Goal: Information Seeking & Learning: Learn about a topic

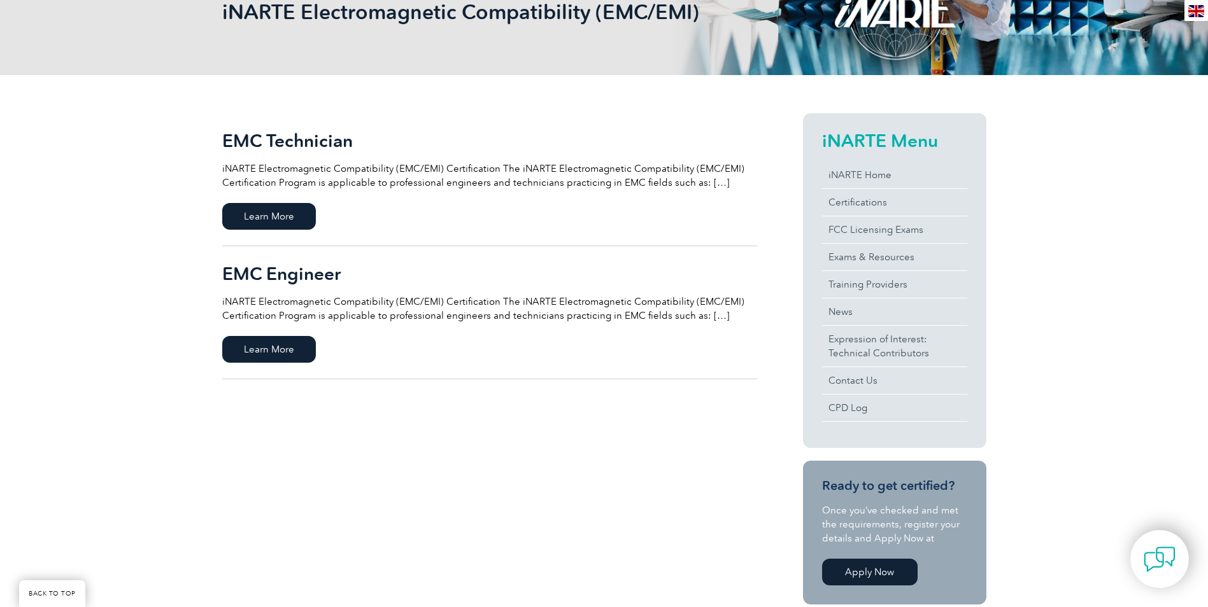
scroll to position [255, 0]
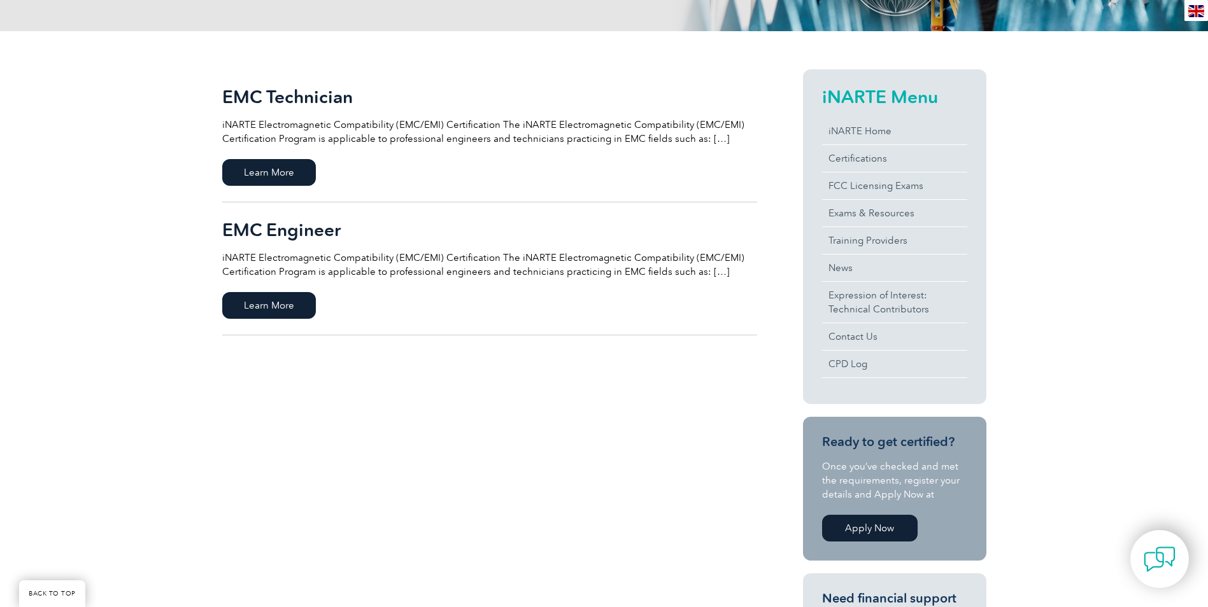
click at [385, 249] on div "EMC Engineer iNARTE Electromagnetic Compatibility (EMC/EMI) Certification The i…" at bounding box center [489, 249] width 535 height 59
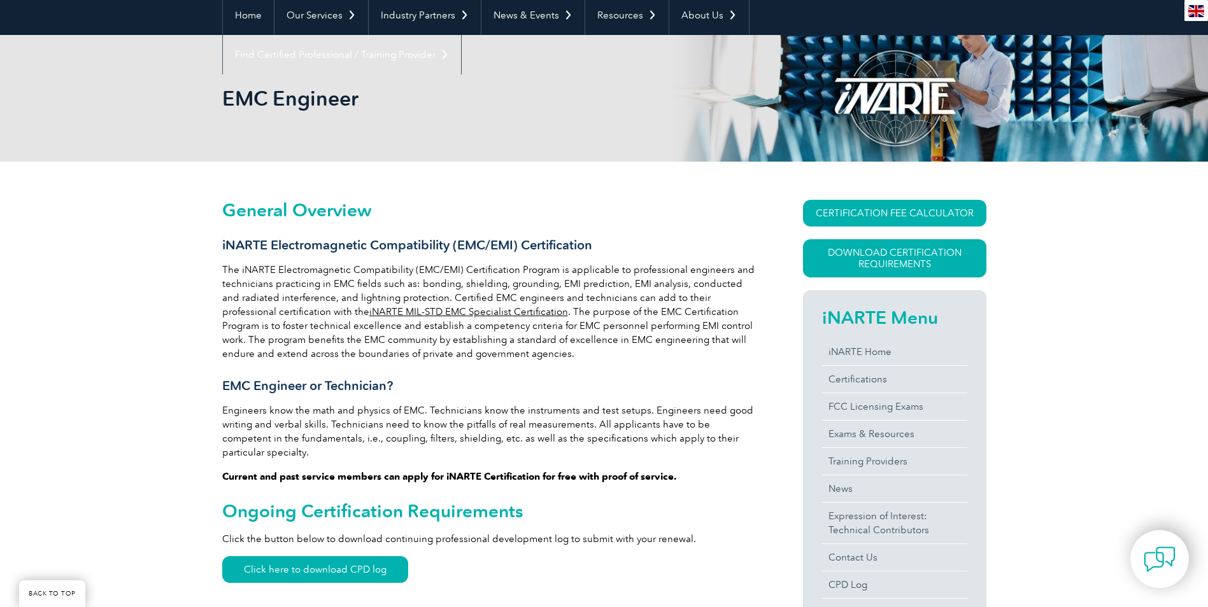
scroll to position [127, 0]
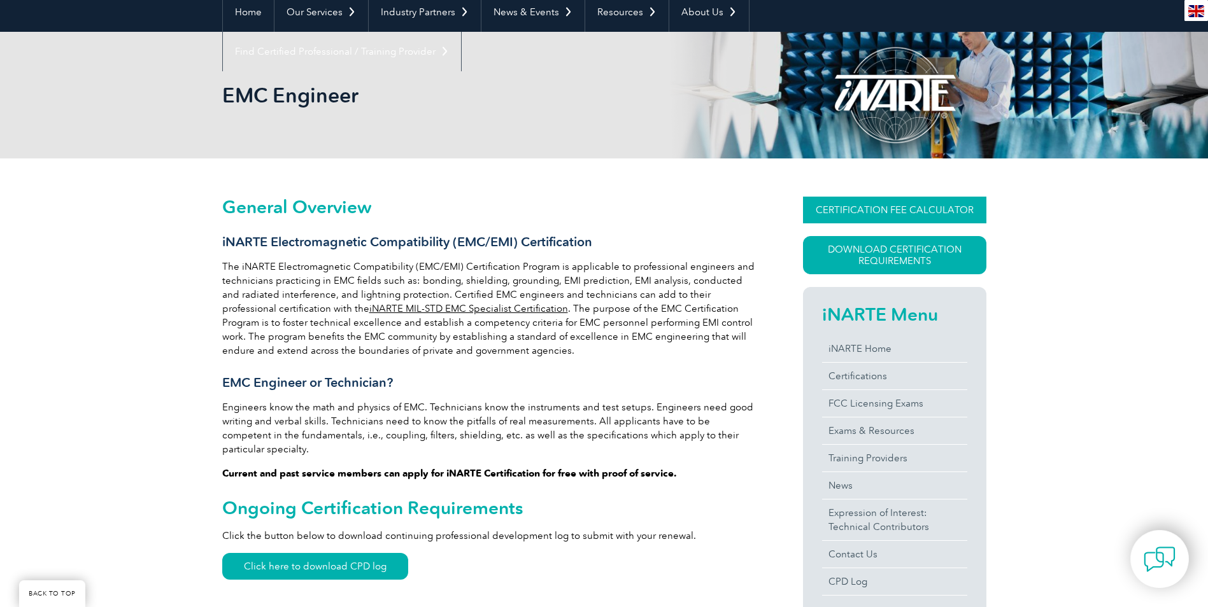
click at [903, 208] on link "CERTIFICATION FEE CALCULATOR" at bounding box center [894, 210] width 183 height 27
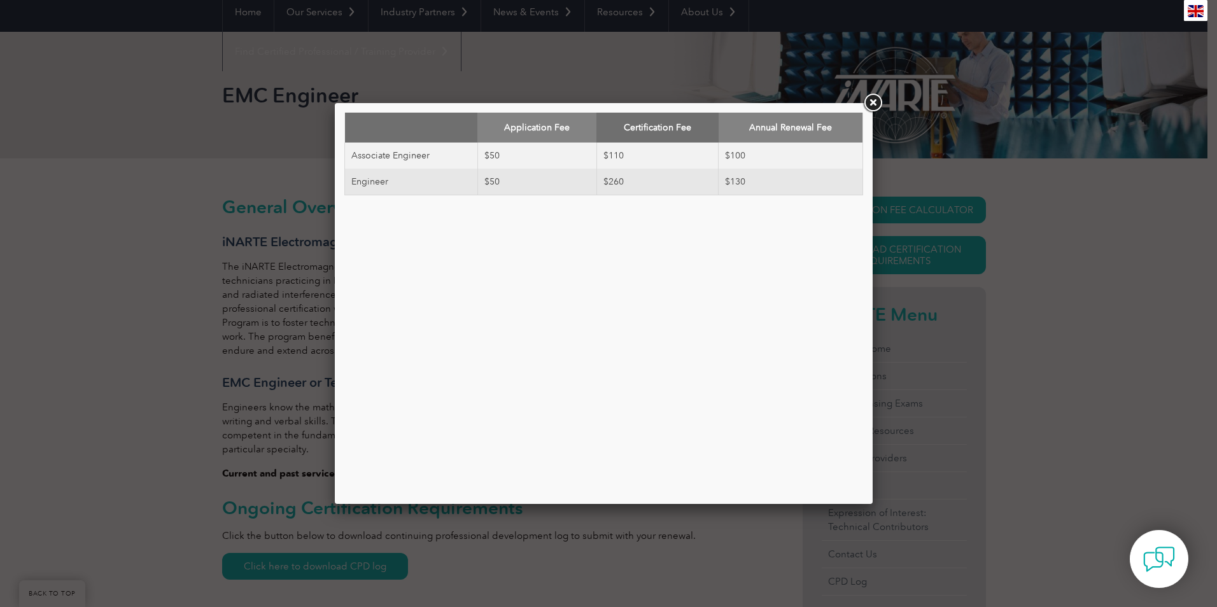
click at [870, 108] on link at bounding box center [872, 103] width 23 height 23
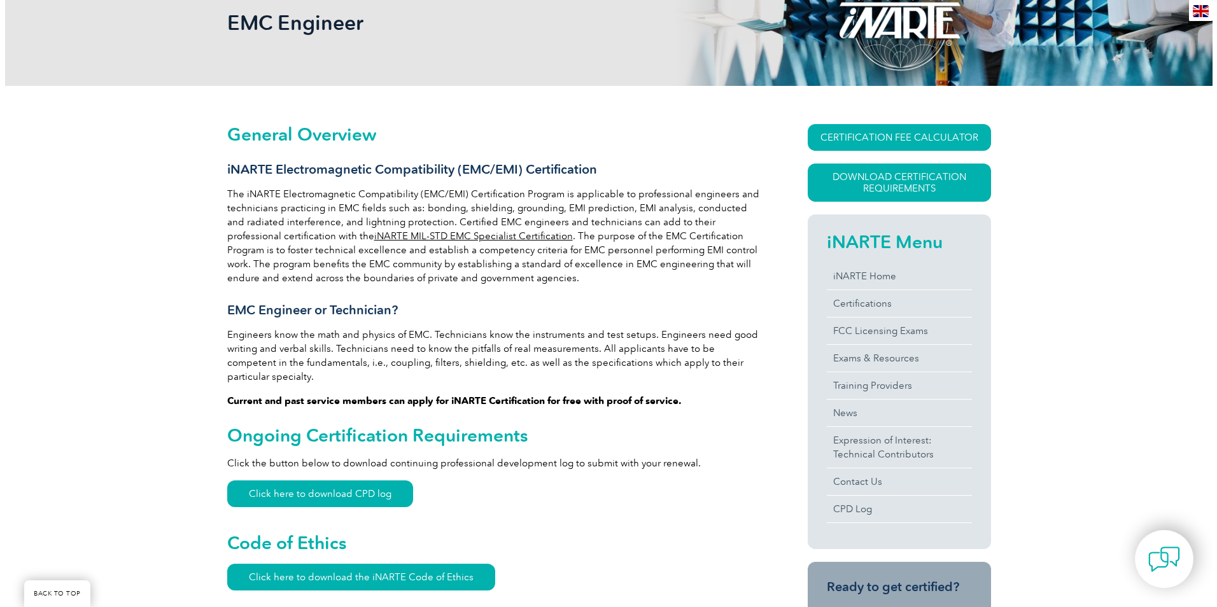
scroll to position [191, 0]
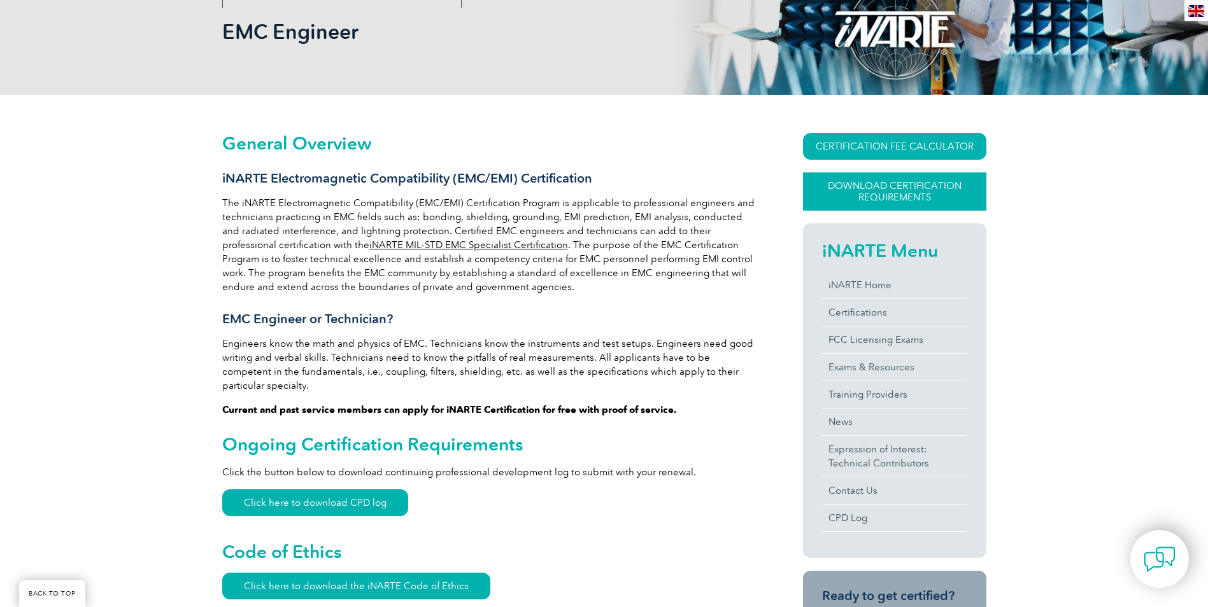
click at [851, 183] on link "Download Certification Requirements" at bounding box center [894, 192] width 183 height 38
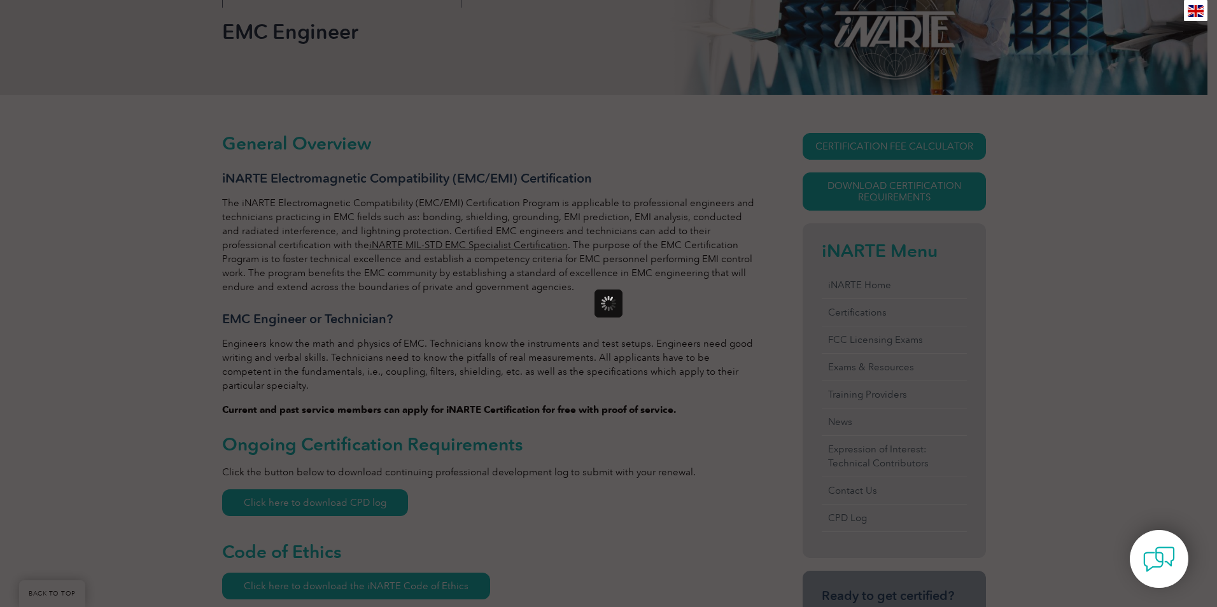
scroll to position [0, 0]
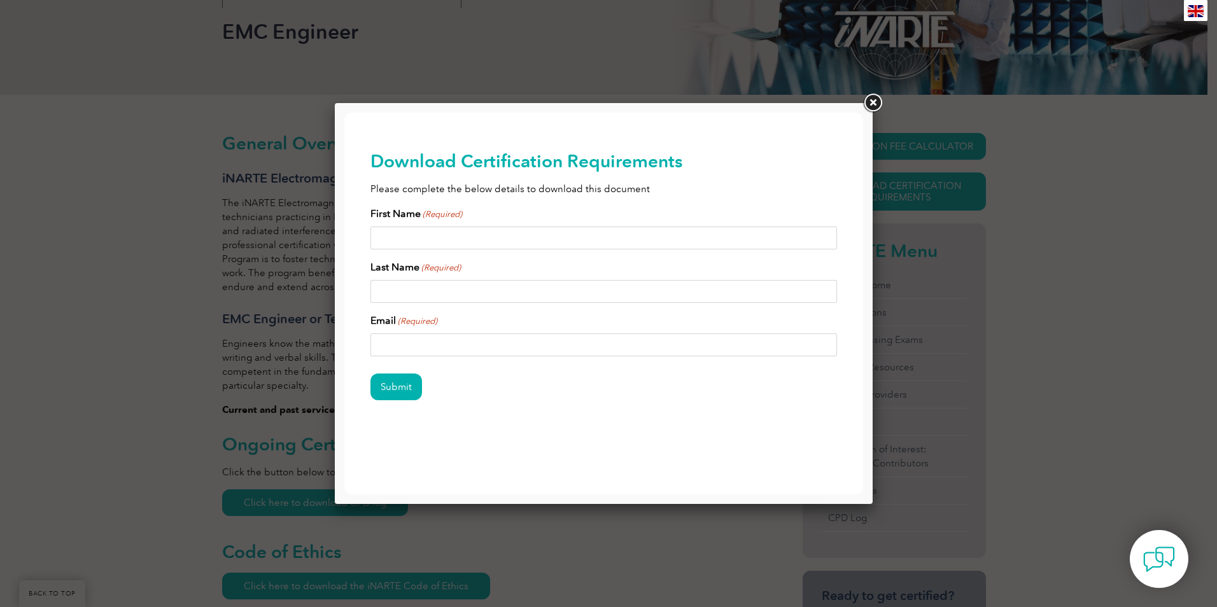
click at [468, 236] on input "First Name (Required)" at bounding box center [603, 238] width 467 height 23
type input "Braxton"
type input "Greenwell"
type input "braxton.greenwell@ngc.com"
click at [400, 387] on input "Submit" at bounding box center [396, 387] width 52 height 27
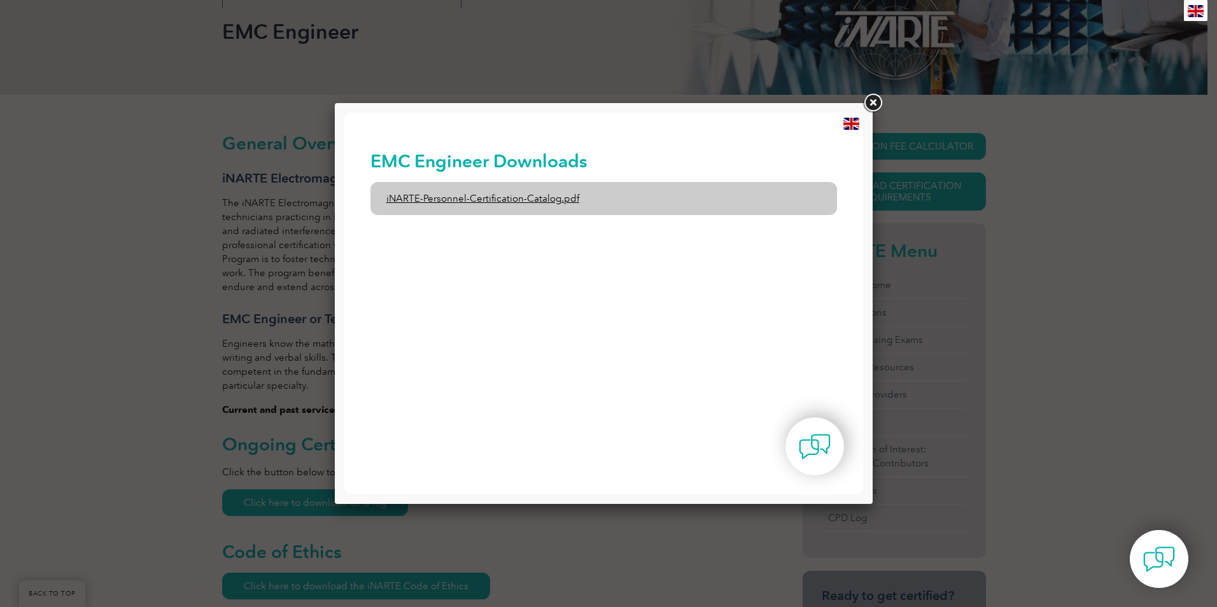
click at [567, 199] on link "iNARTE-Personnel-Certification-Catalog.pdf" at bounding box center [603, 198] width 467 height 33
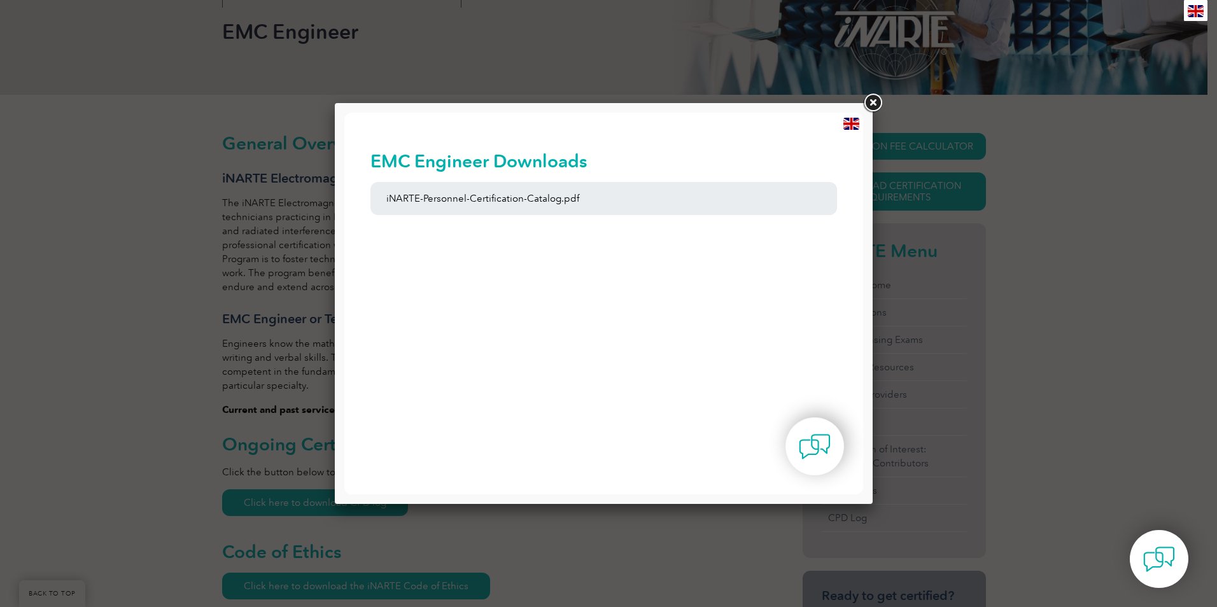
click at [879, 102] on link at bounding box center [872, 103] width 23 height 23
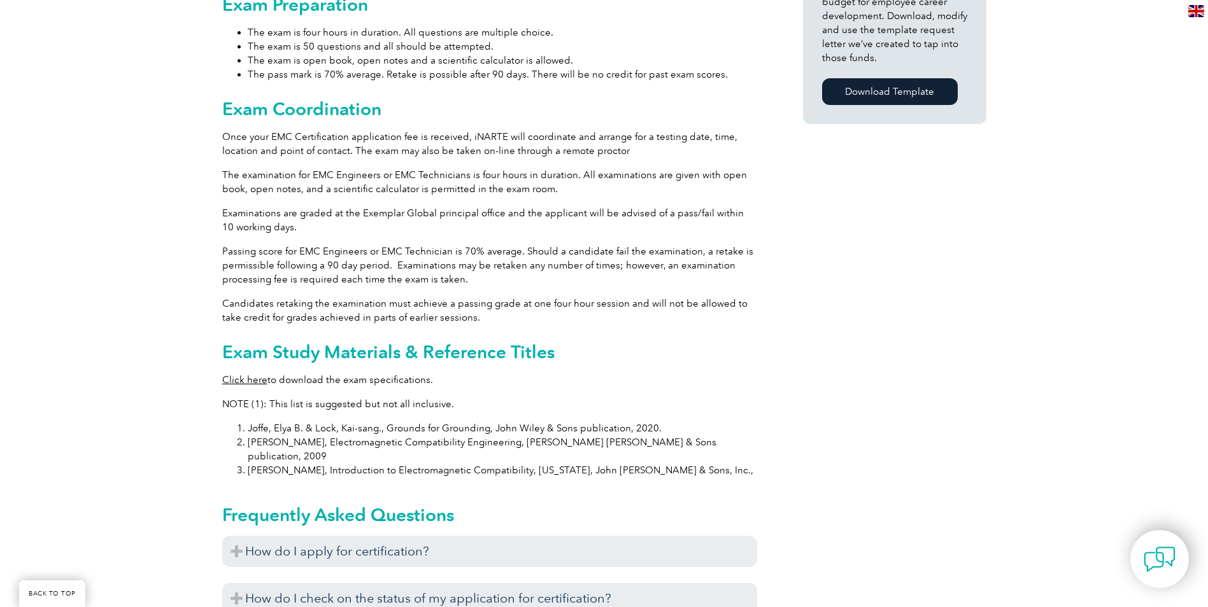
scroll to position [1019, 0]
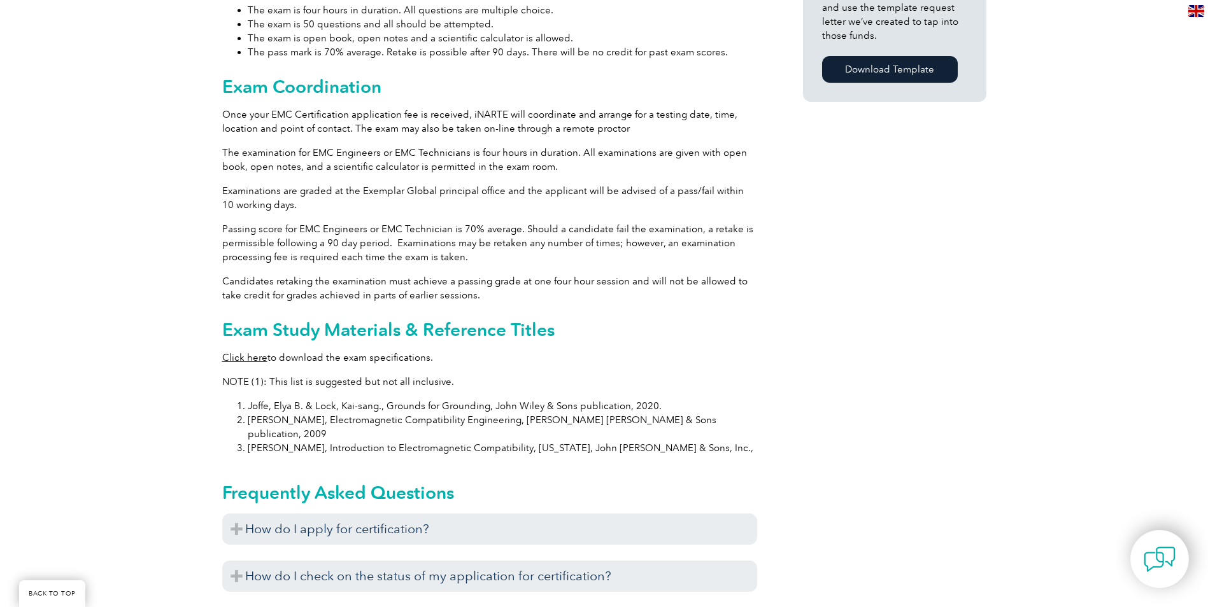
click at [903, 358] on div "General Overview iNARTE Electromagnetic Compatibility (EMC/EMI) Certification T…" at bounding box center [604, 127] width 764 height 1721
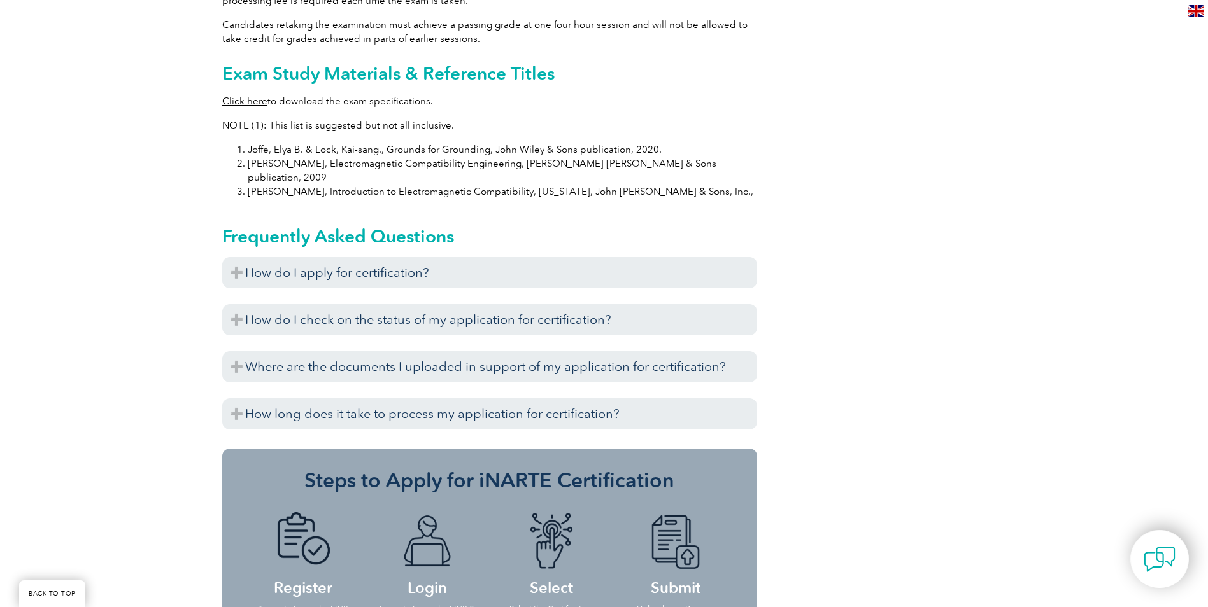
scroll to position [891, 0]
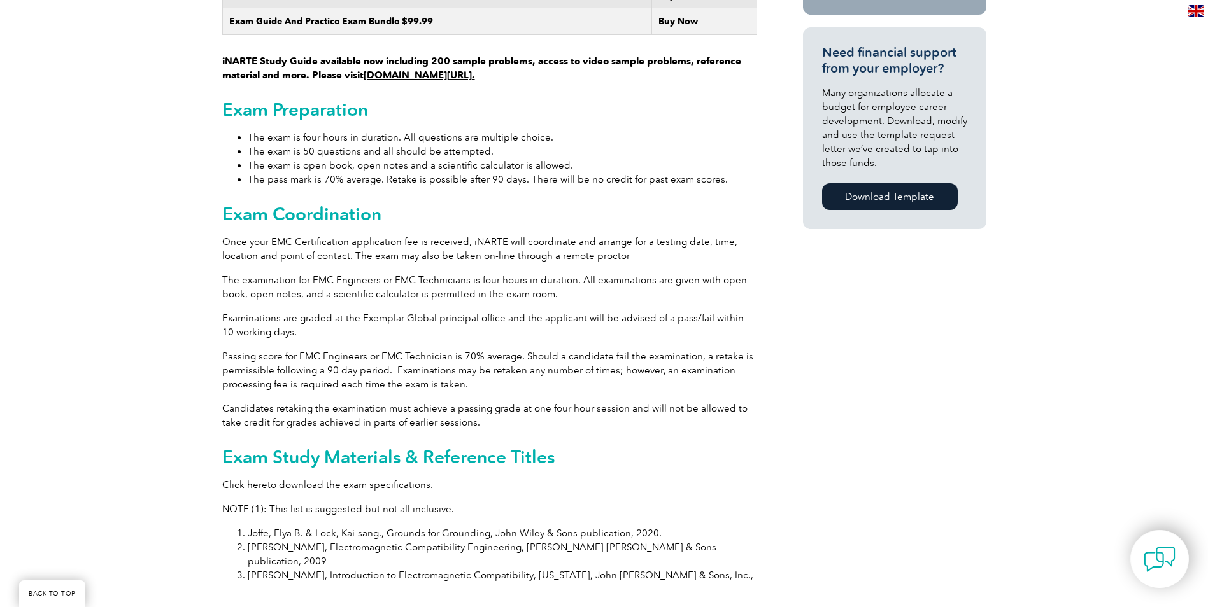
click at [939, 438] on div "General Overview iNARTE Electromagnetic Compatibility (EMC/EMI) Certification T…" at bounding box center [604, 255] width 764 height 1721
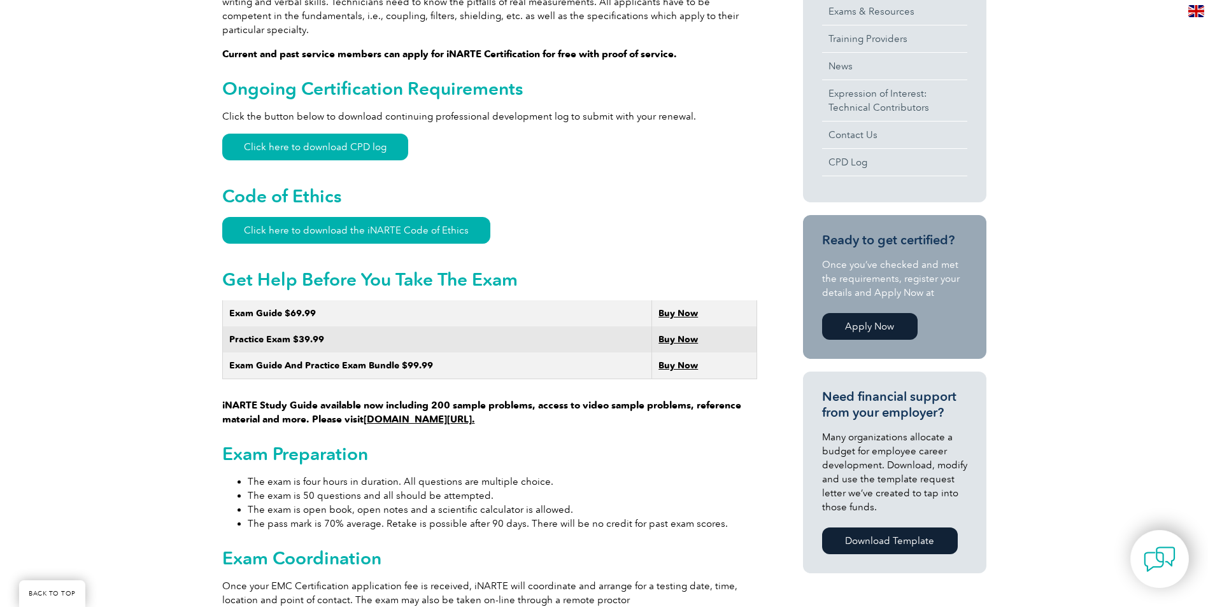
scroll to position [700, 0]
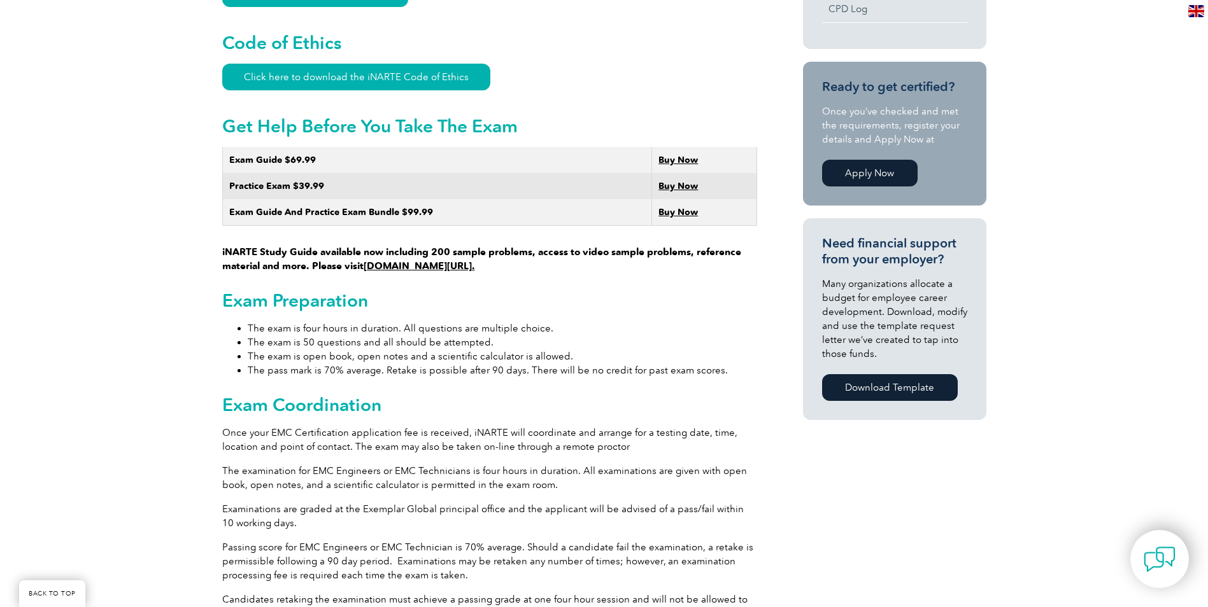
click at [850, 504] on div "General Overview iNARTE Electromagnetic Compatibility (EMC/EMI) Certification T…" at bounding box center [604, 446] width 764 height 1721
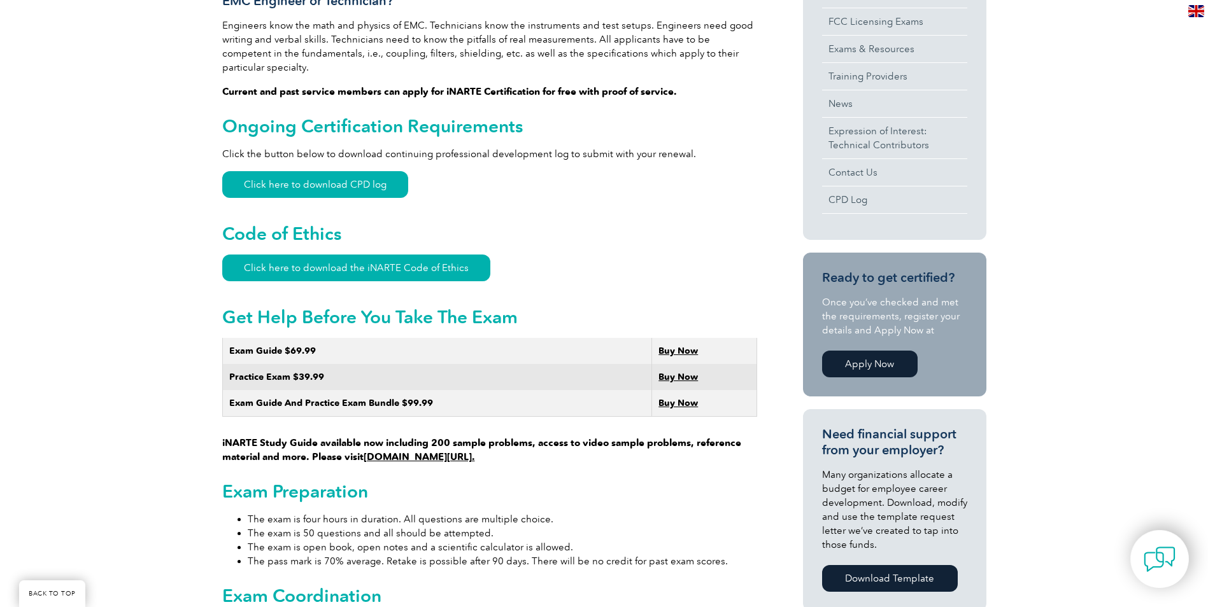
scroll to position [0, 0]
